Goal: Task Accomplishment & Management: Manage account settings

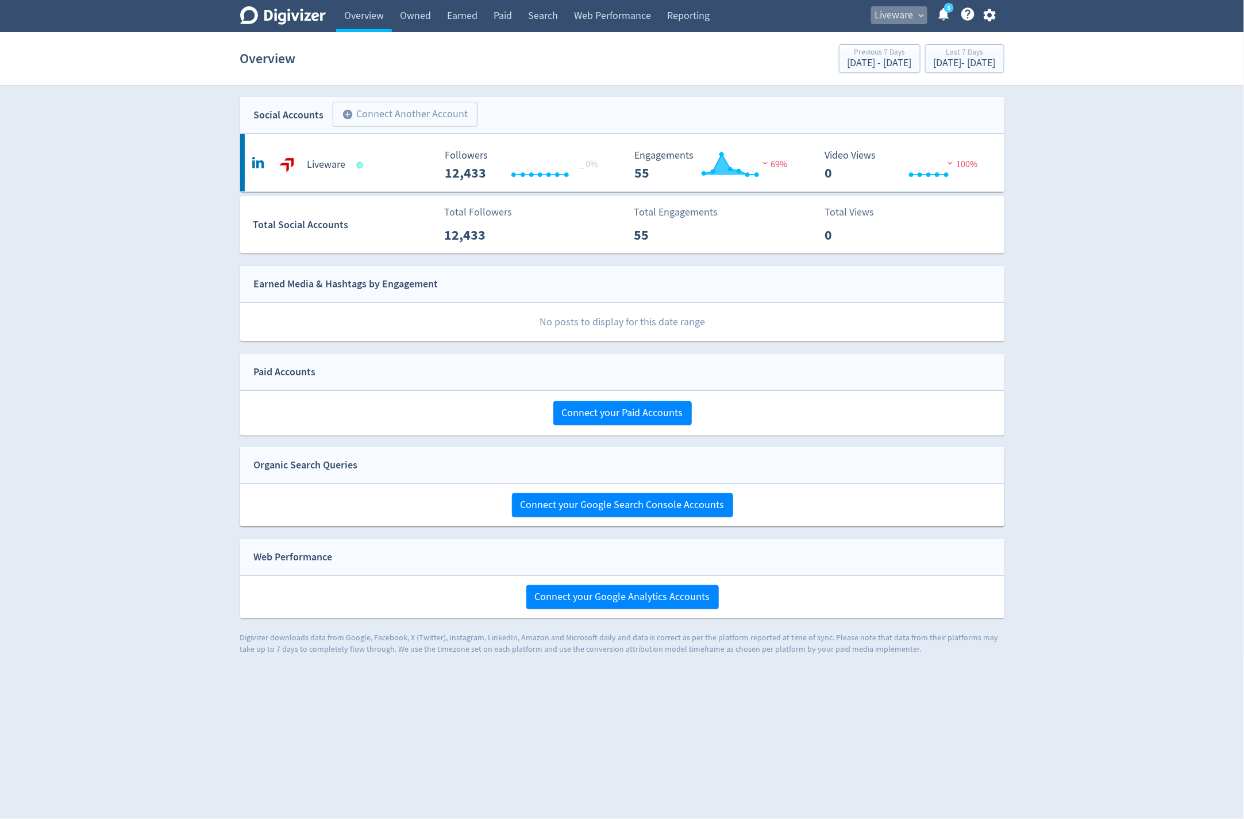
click at [917, 16] on span "expand_more" at bounding box center [921, 15] width 10 height 10
click at [867, 71] on link "Billing" at bounding box center [877, 73] width 103 height 32
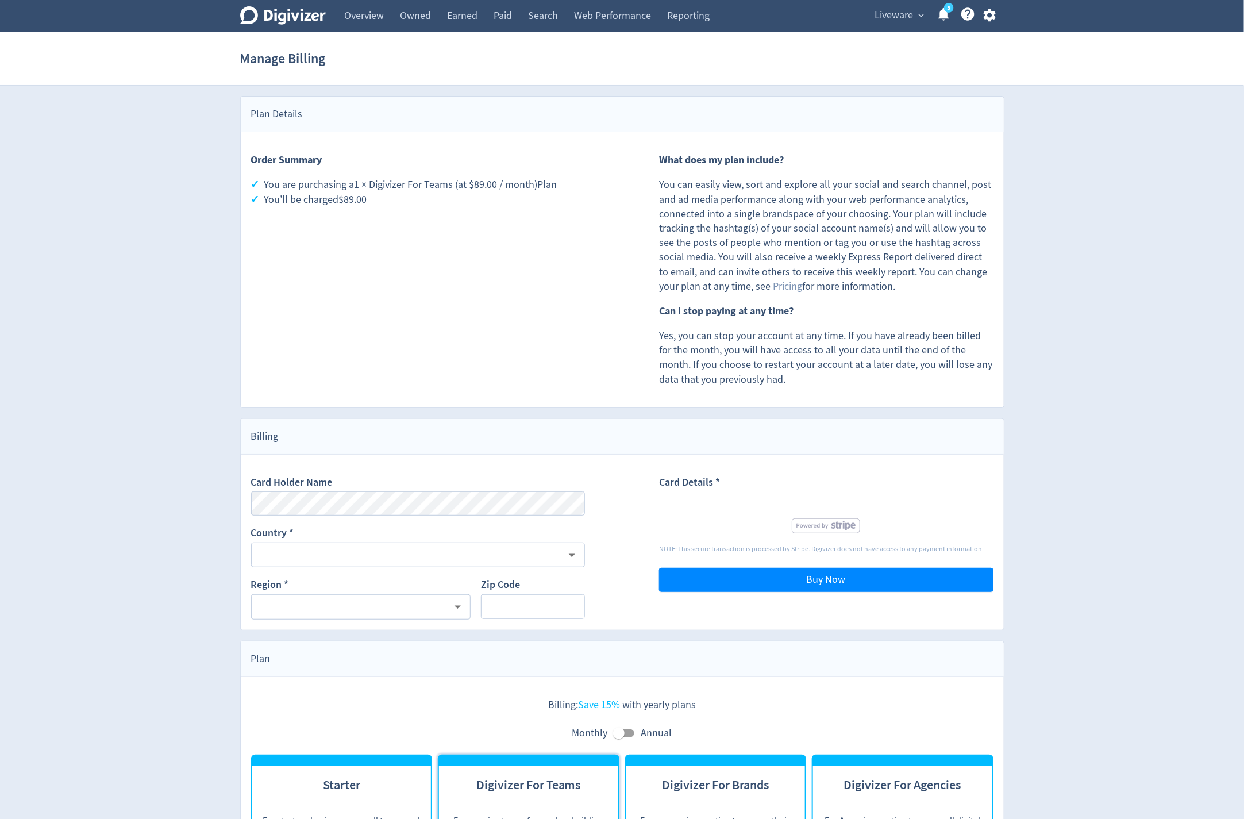
click at [906, 16] on span "Liveware" at bounding box center [894, 15] width 38 height 18
click at [870, 37] on link "Manage Brand Space" at bounding box center [877, 41] width 103 height 32
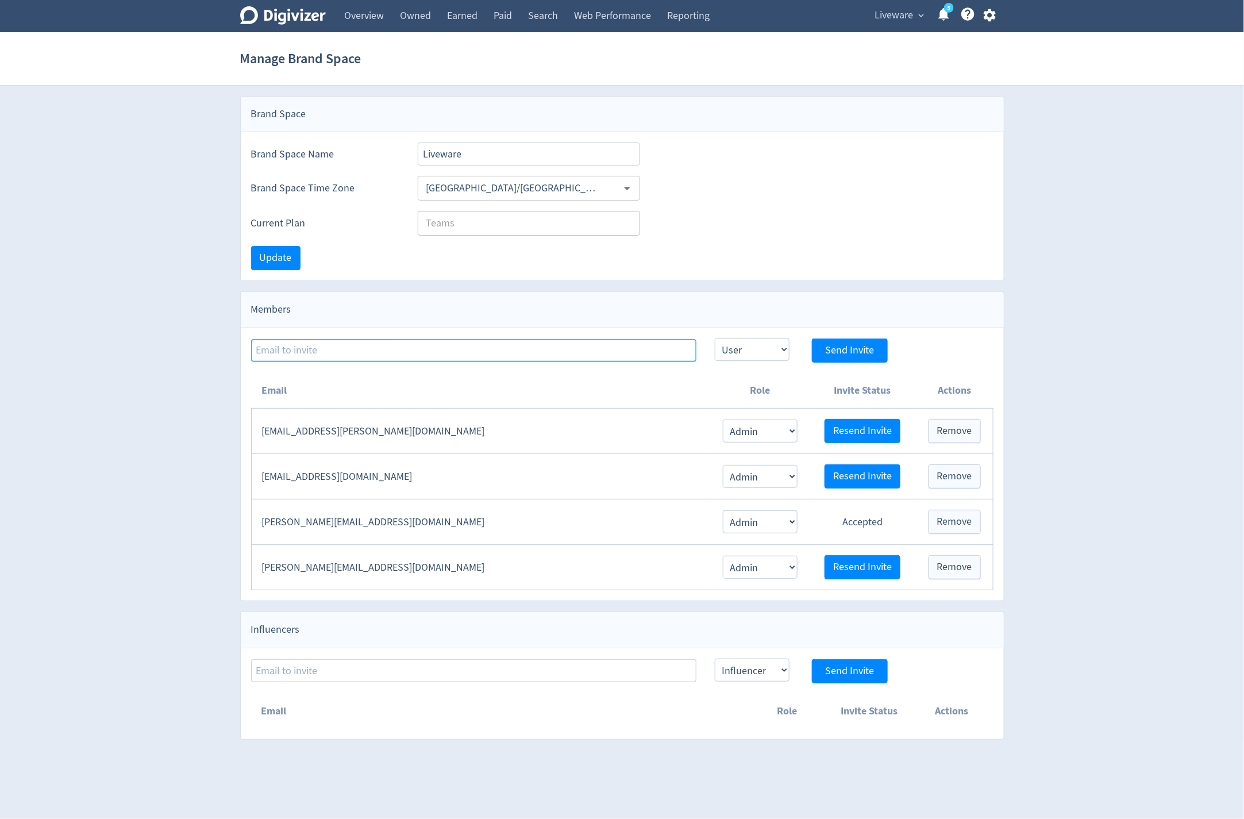
type input "[PERSON_NAME][EMAIL_ADDRESS][DOMAIN_NAME]"
drag, startPoint x: 415, startPoint y: 569, endPoint x: 259, endPoint y: 563, distance: 156.4
click at [259, 563] on td "[PERSON_NAME][EMAIL_ADDRESS][DOMAIN_NAME]" at bounding box center [481, 567] width 460 height 45
copy td "[PERSON_NAME][EMAIL_ADDRESS][DOMAIN_NAME]"
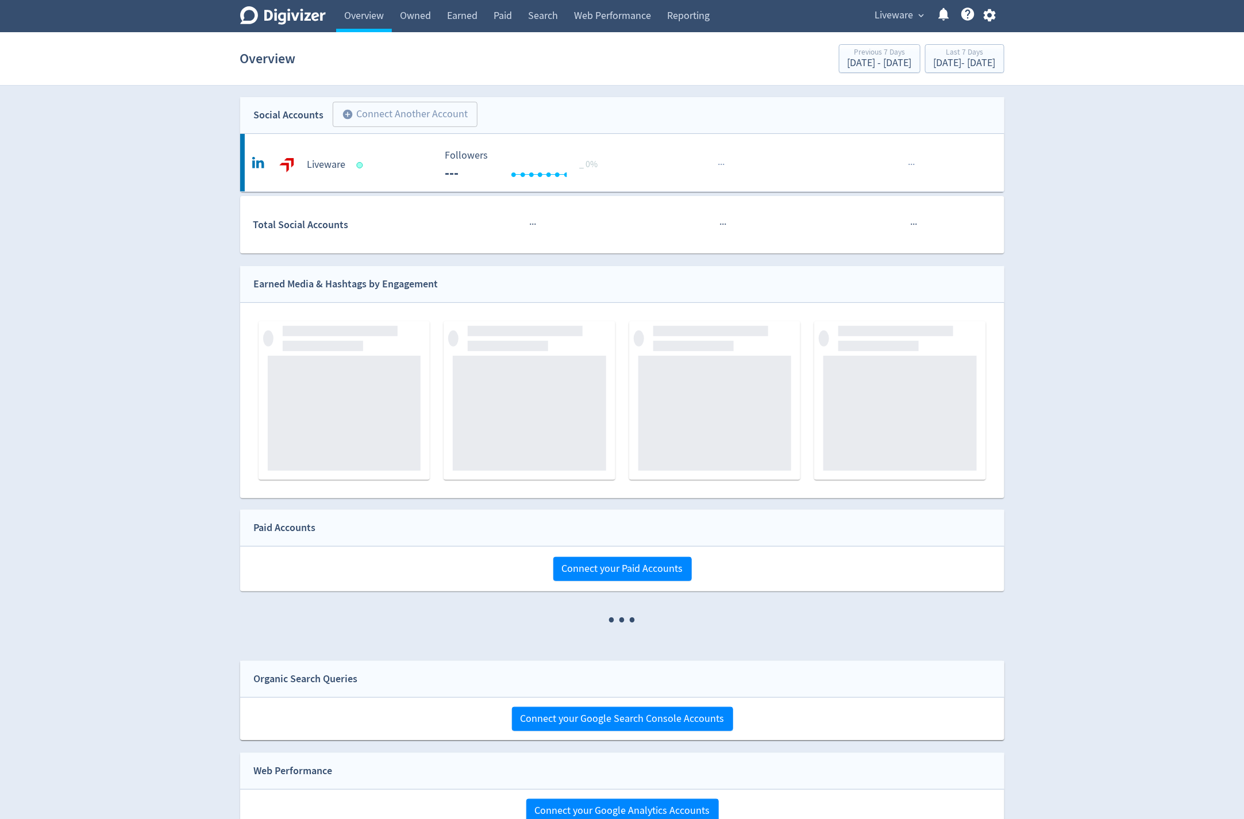
click at [882, 13] on span "Liveware" at bounding box center [894, 15] width 38 height 18
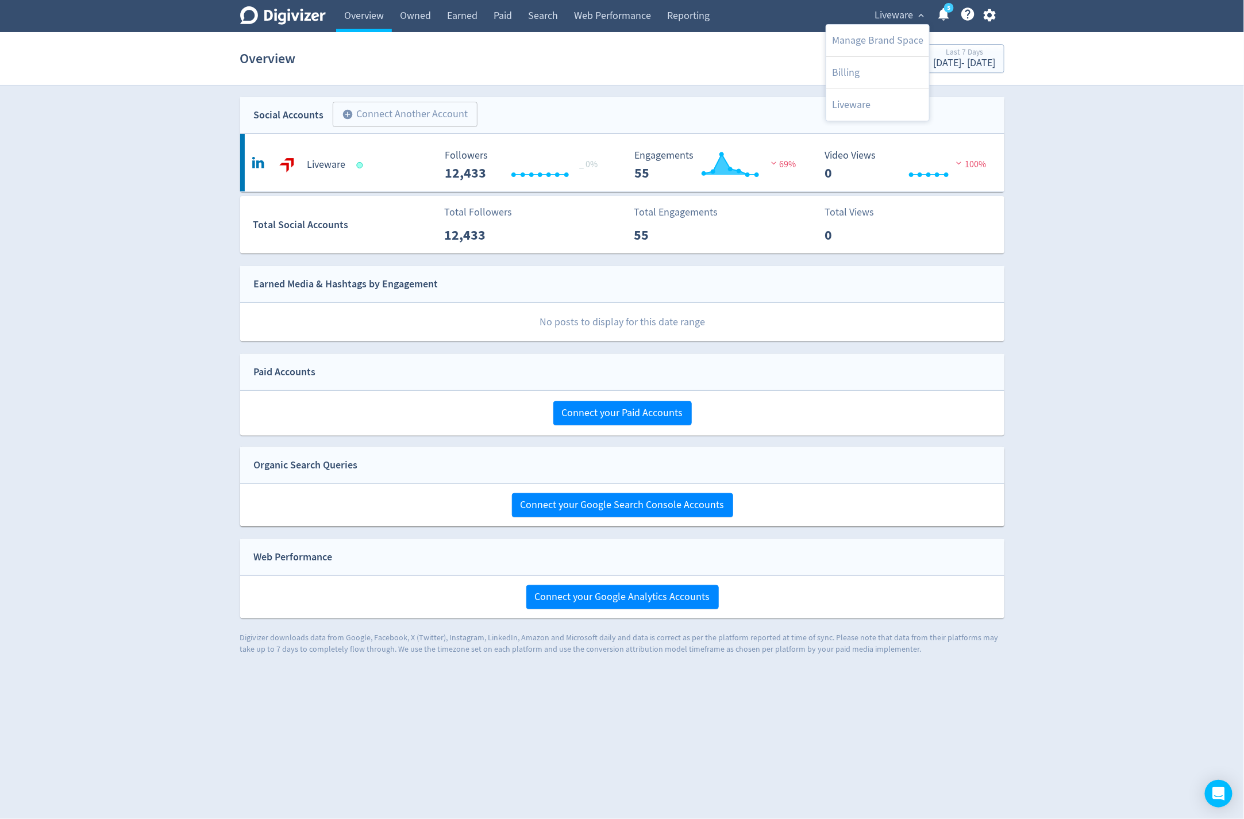
click at [993, 16] on div at bounding box center [622, 409] width 1244 height 819
click at [990, 16] on icon "button" at bounding box center [990, 15] width 16 height 16
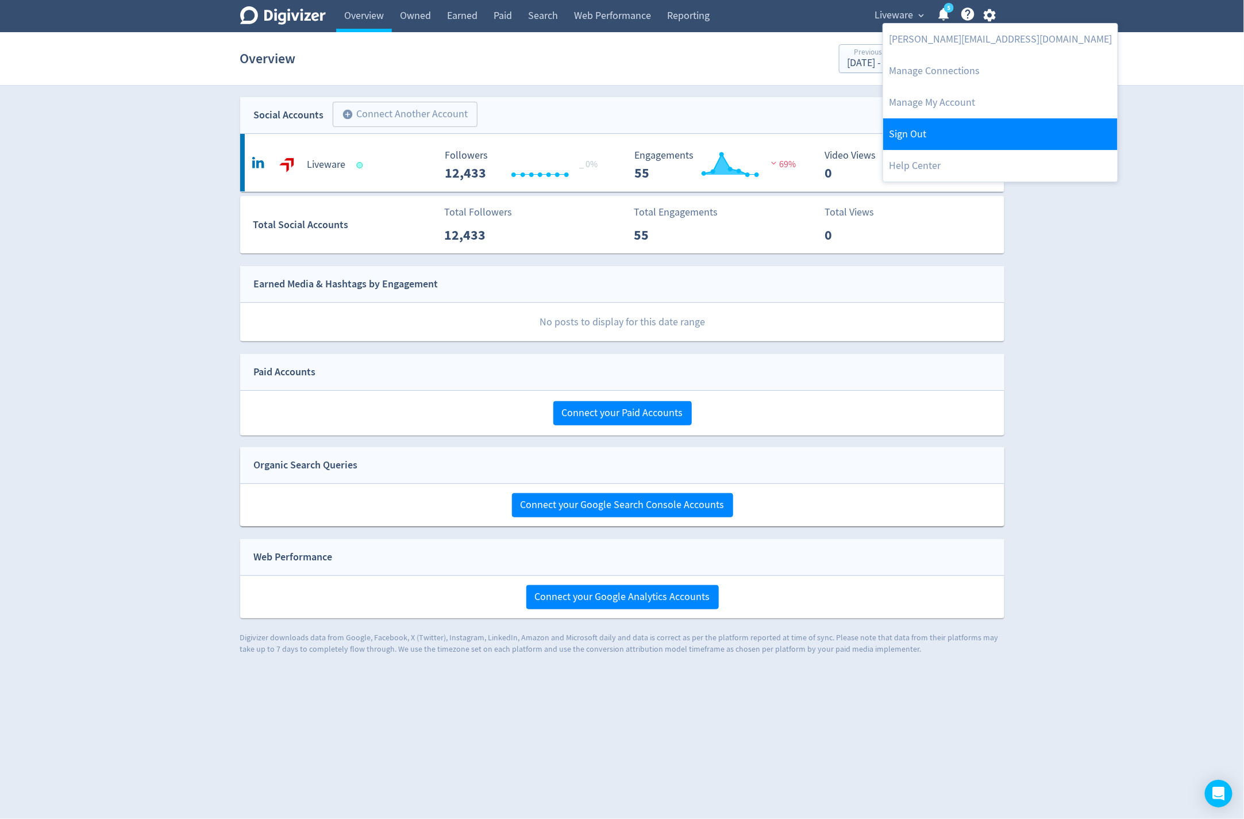
click at [932, 125] on link "Sign Out" at bounding box center [1000, 134] width 234 height 32
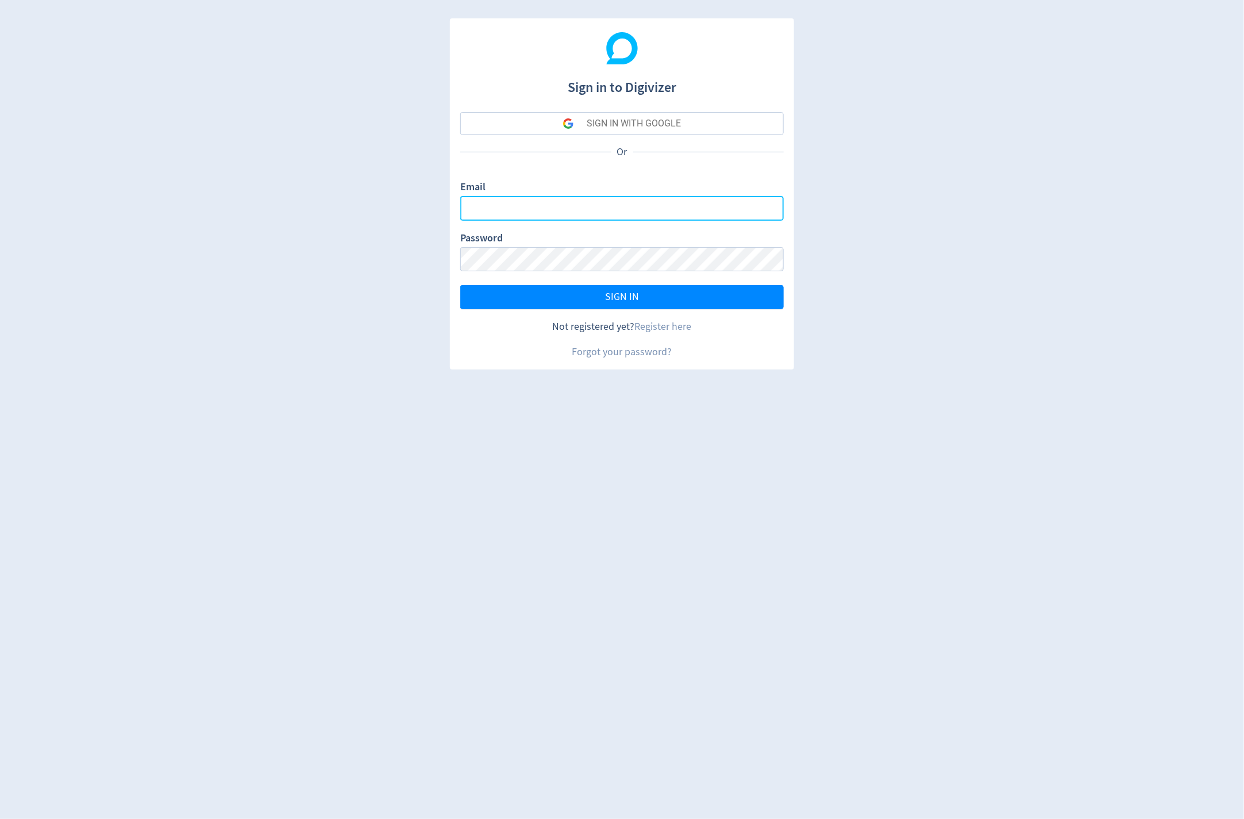
type input "[PERSON_NAME][EMAIL_ADDRESS][DOMAIN_NAME]"
click at [676, 235] on div "Password" at bounding box center [621, 251] width 323 height 40
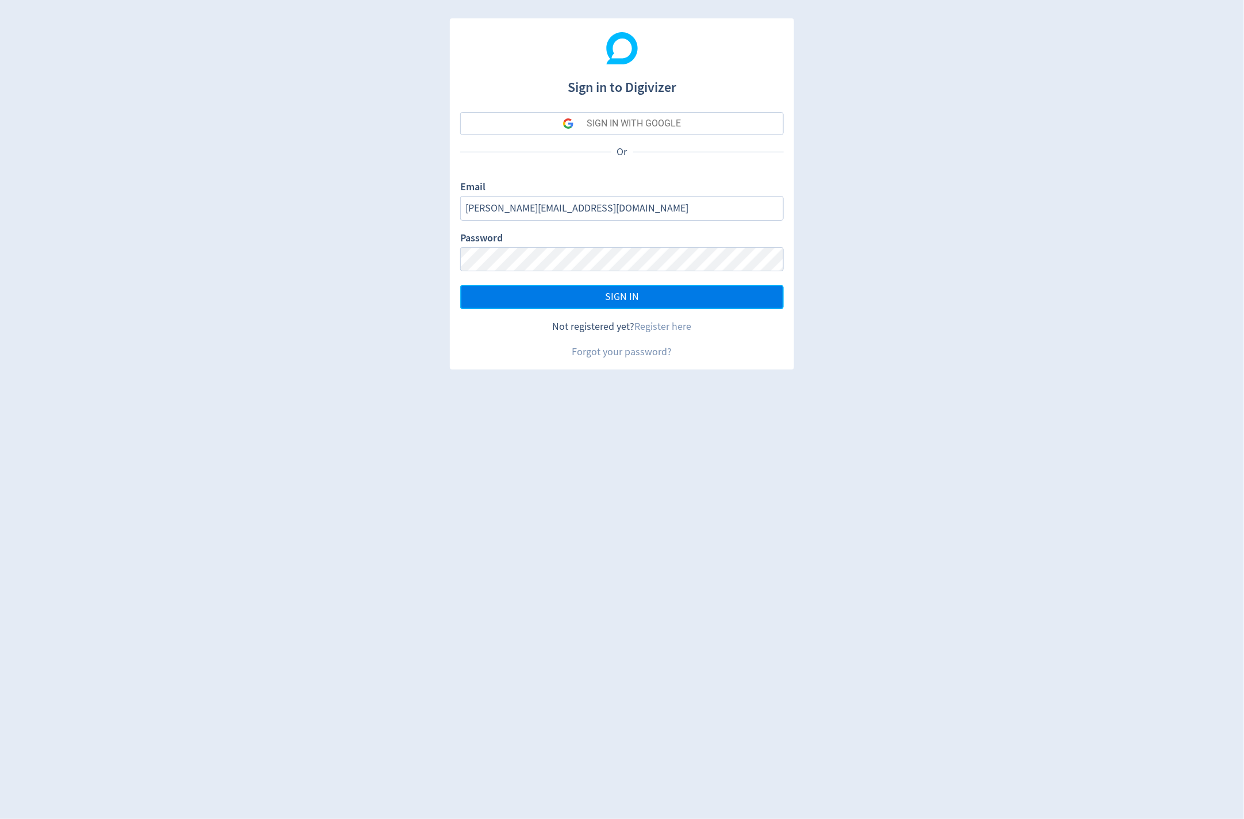
click at [689, 307] on button "SIGN IN" at bounding box center [621, 297] width 323 height 24
